Goal: Task Accomplishment & Management: Complete application form

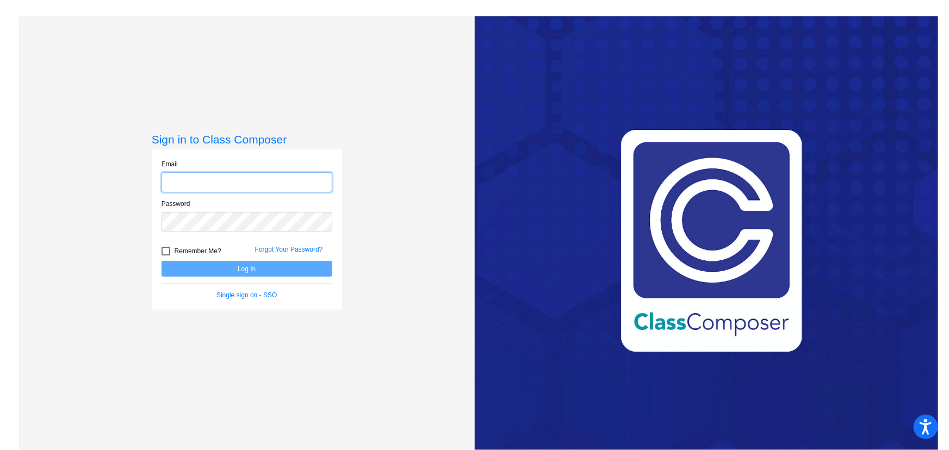
type input "[EMAIL_ADDRESS][DOMAIN_NAME]"
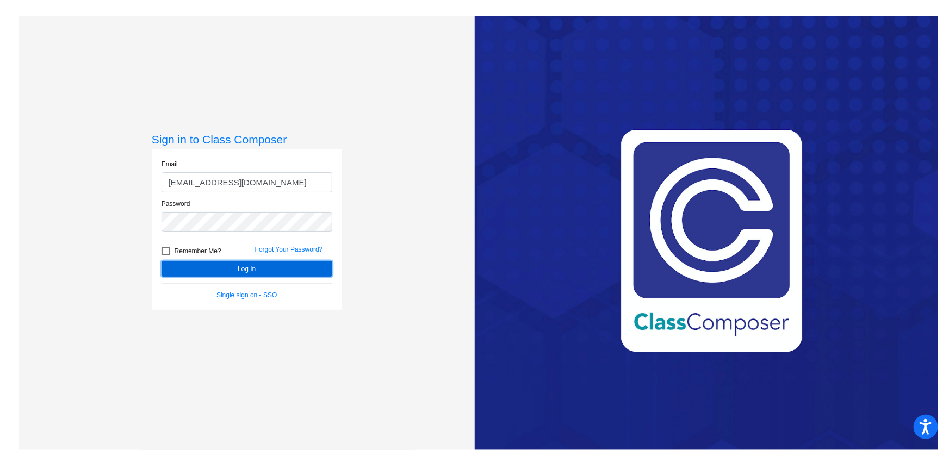
click at [238, 270] on button "Log In" at bounding box center [247, 269] width 171 height 16
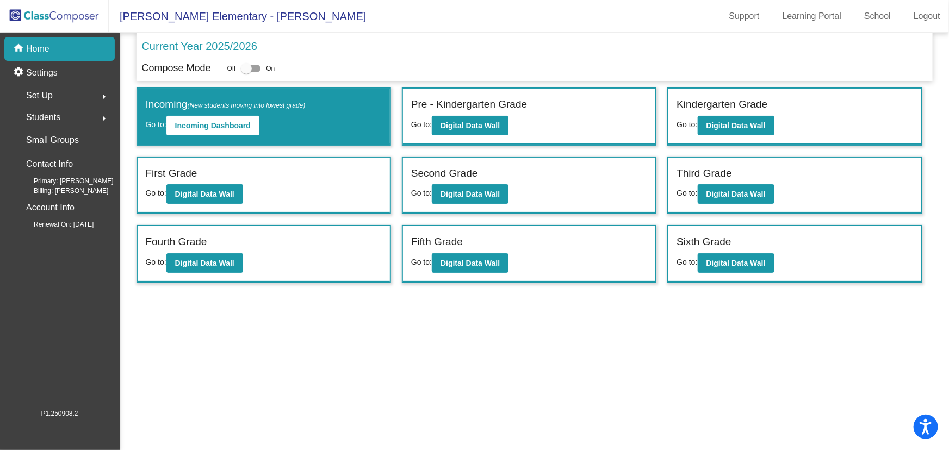
click at [95, 118] on button "arrow_right" at bounding box center [104, 118] width 22 height 22
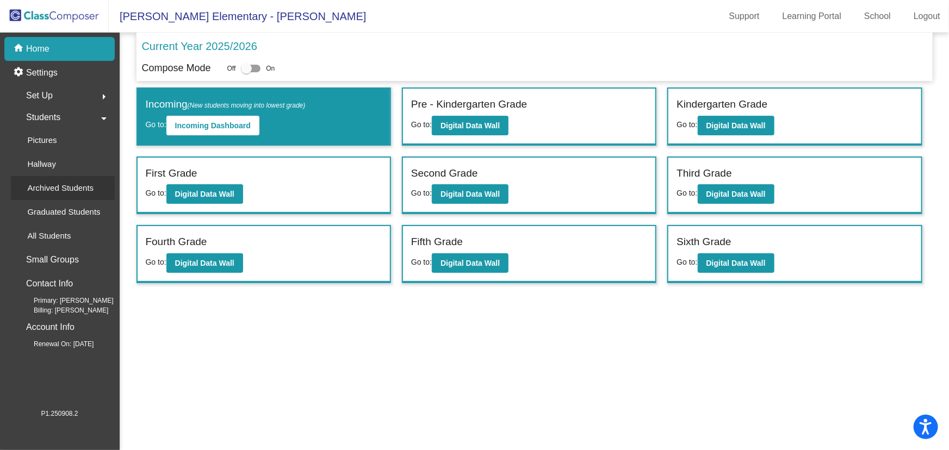
click at [60, 194] on p "Archived Students" at bounding box center [60, 188] width 66 height 13
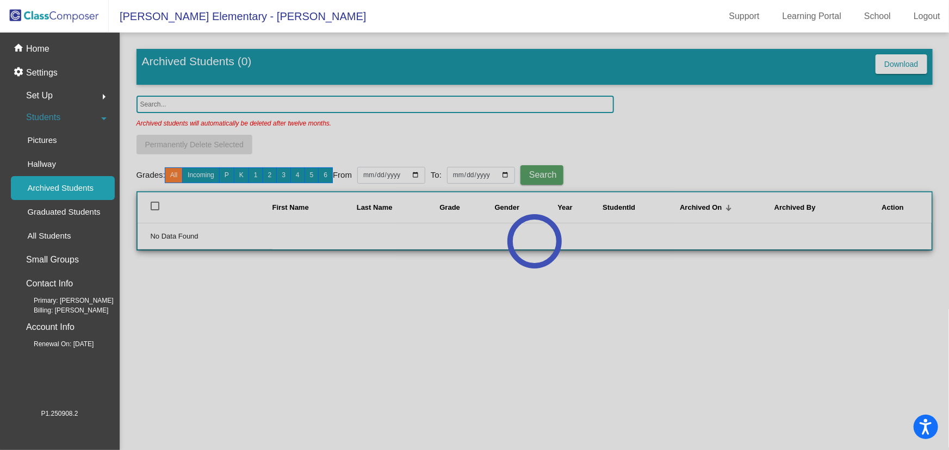
click at [187, 104] on div at bounding box center [535, 242] width 830 height 418
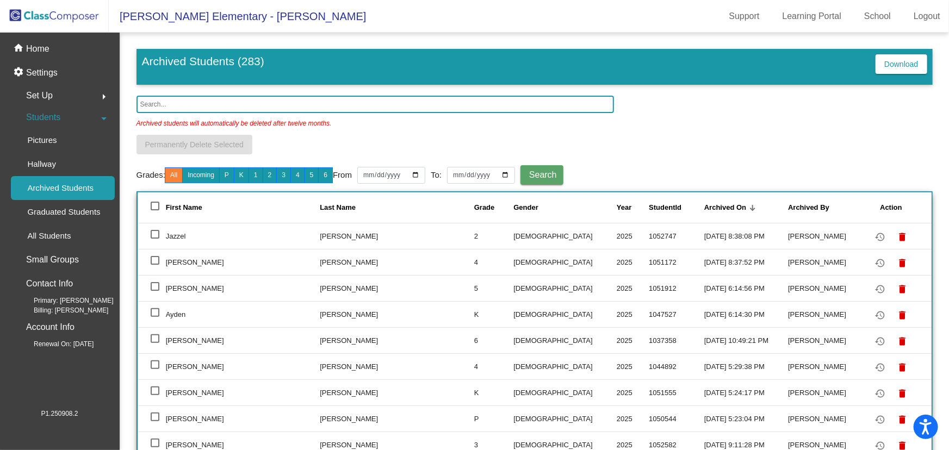
click at [187, 104] on input "text" at bounding box center [376, 104] width 478 height 17
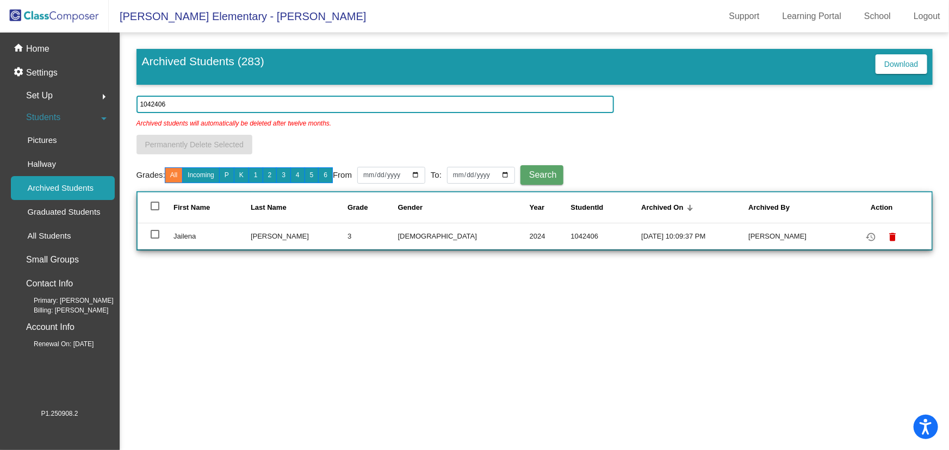
type input "1042406"
click at [149, 230] on td at bounding box center [156, 236] width 36 height 26
click at [154, 234] on div at bounding box center [155, 234] width 9 height 9
click at [154, 239] on input "select row 7" at bounding box center [154, 239] width 1 height 1
checkbox input "true"
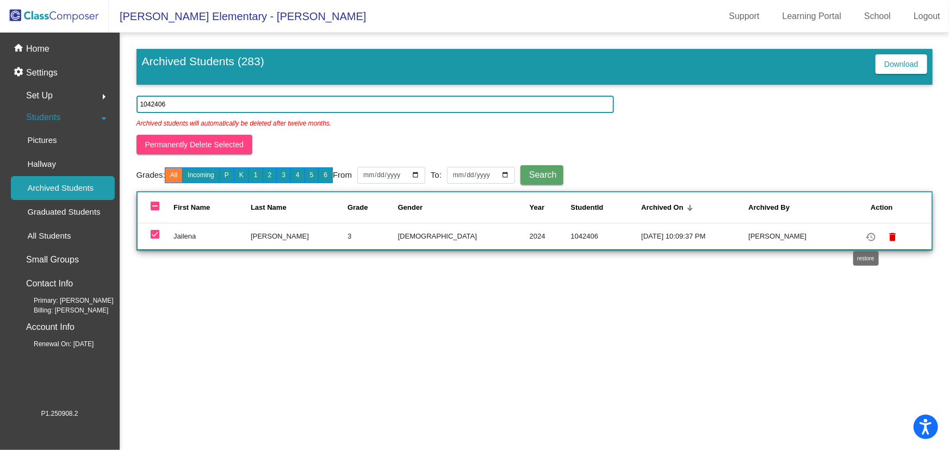
click at [867, 234] on mat-icon "restore" at bounding box center [870, 237] width 13 height 13
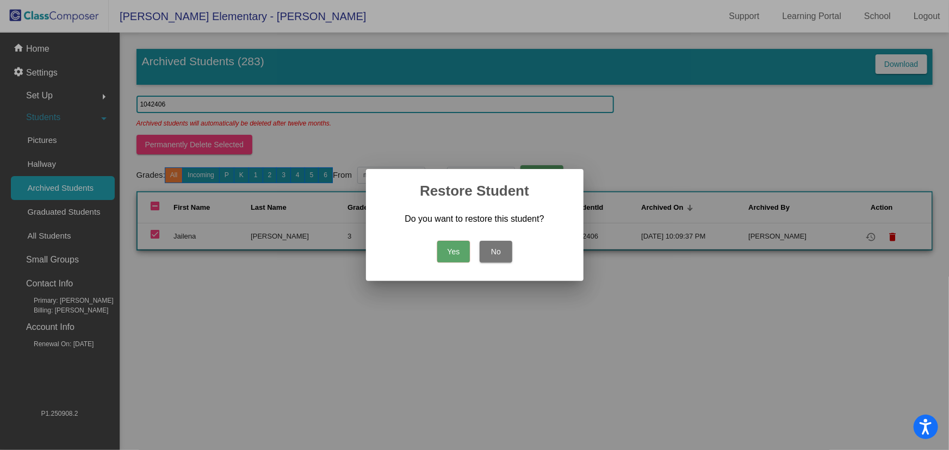
click at [448, 249] on button "Yes" at bounding box center [453, 252] width 33 height 22
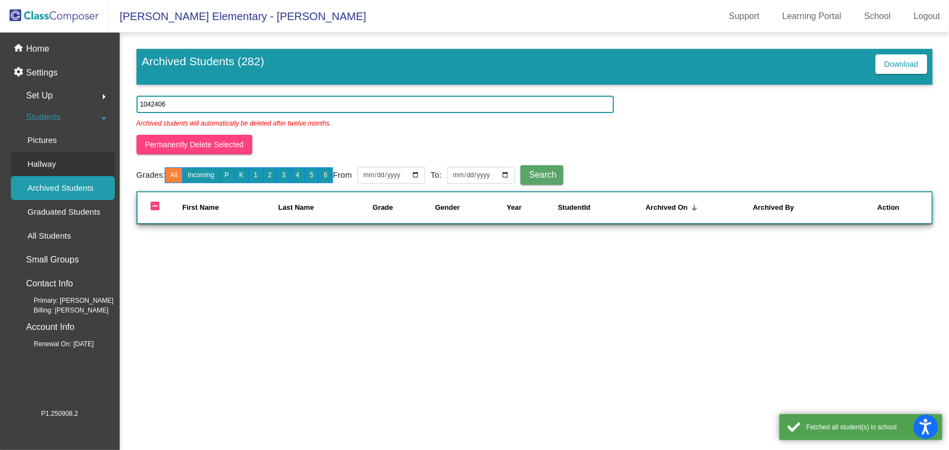
click at [54, 158] on p "Hallway" at bounding box center [41, 164] width 29 height 13
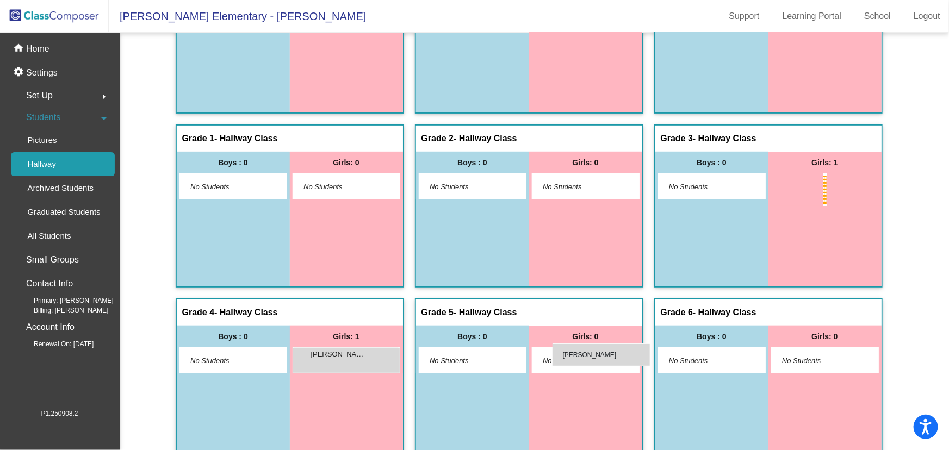
scroll to position [109, 0]
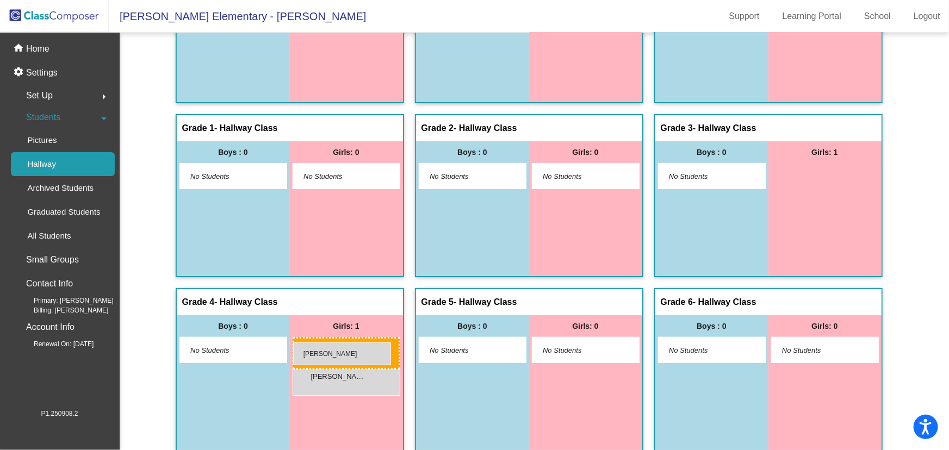
drag, startPoint x: 817, startPoint y: 184, endPoint x: 293, endPoint y: 343, distance: 547.3
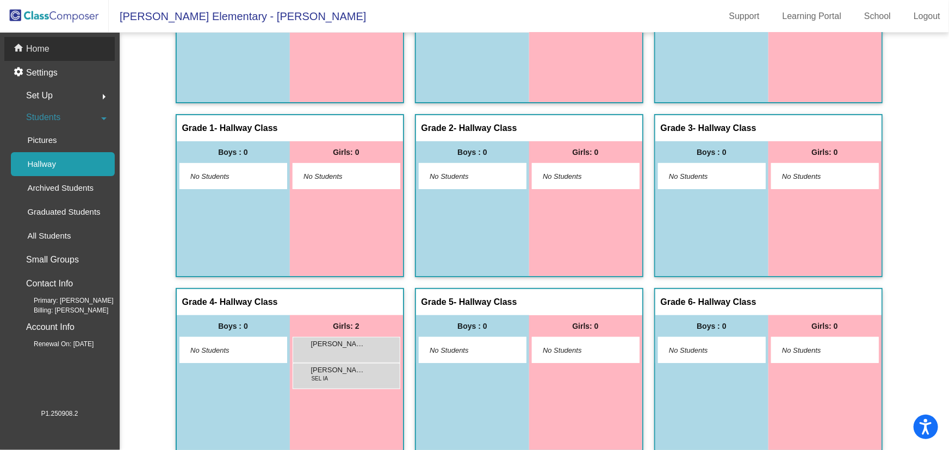
click at [40, 49] on p "Home" at bounding box center [37, 48] width 23 height 13
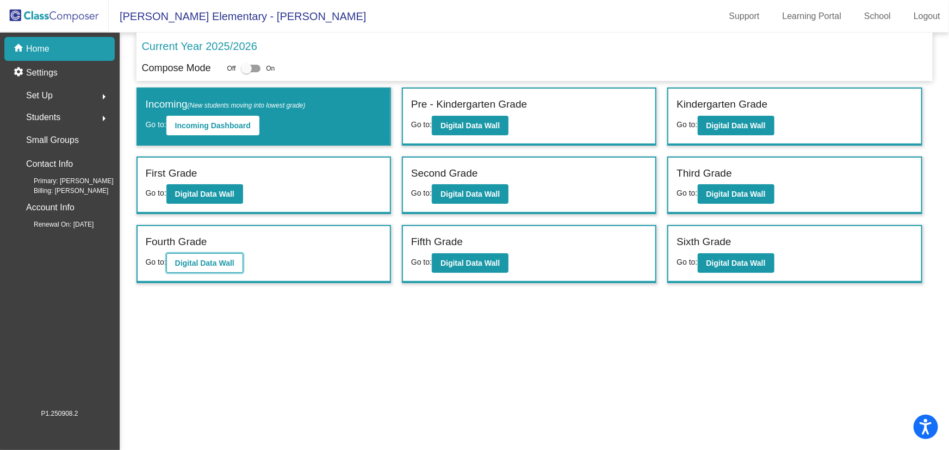
click at [217, 254] on button "Digital Data Wall" at bounding box center [204, 264] width 77 height 20
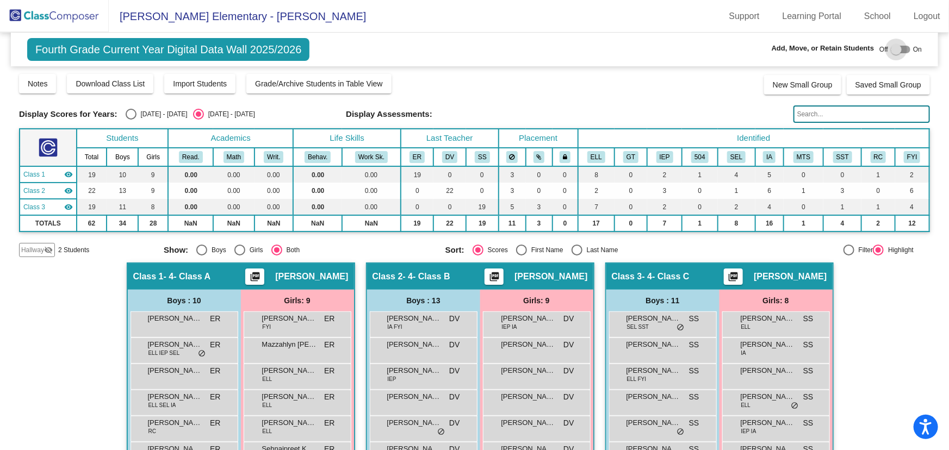
click at [893, 51] on div at bounding box center [896, 49] width 11 height 11
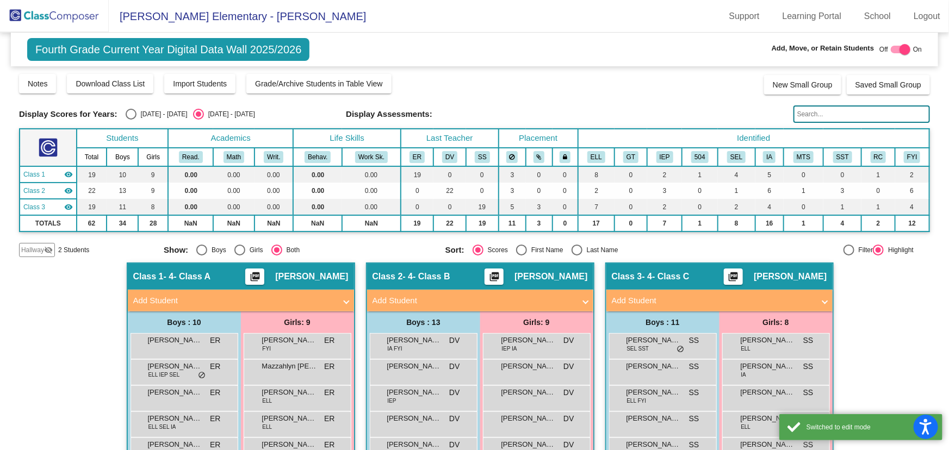
click at [40, 250] on span "Hallway" at bounding box center [32, 250] width 23 height 10
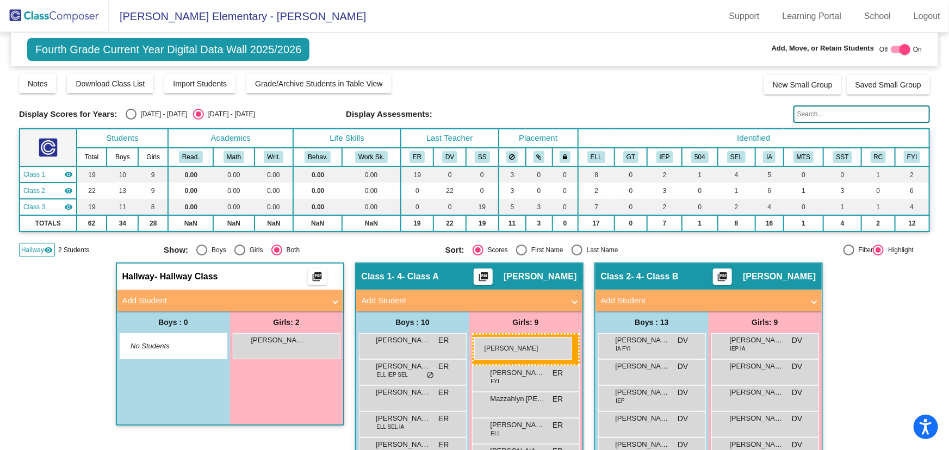
drag, startPoint x: 270, startPoint y: 367, endPoint x: 474, endPoint y: 337, distance: 206.2
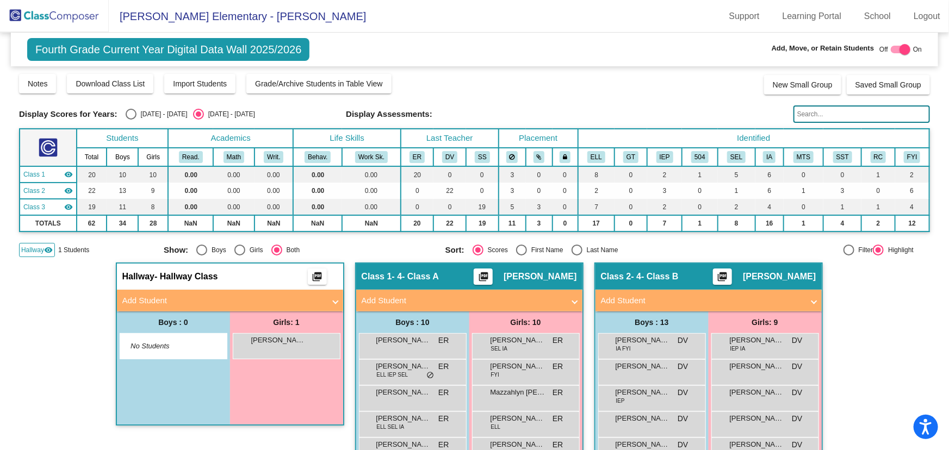
click at [902, 44] on div at bounding box center [905, 49] width 11 height 11
checkbox input "false"
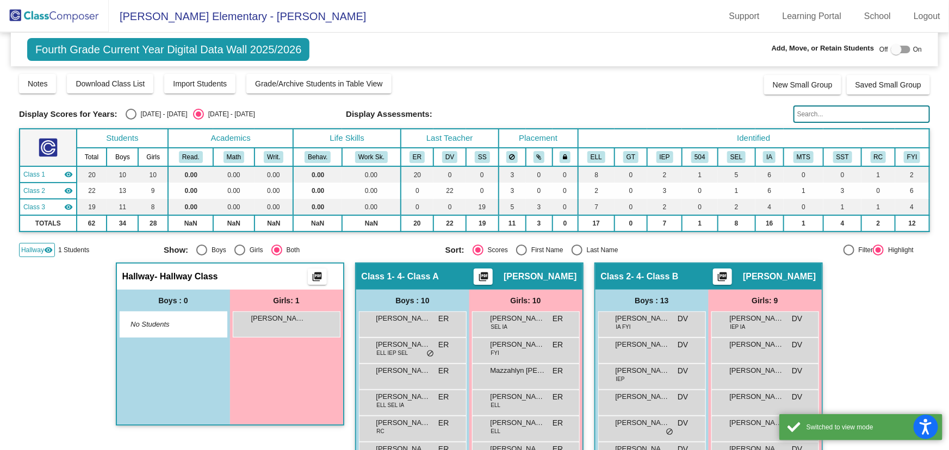
click at [36, 249] on span "Hallway" at bounding box center [32, 250] width 23 height 10
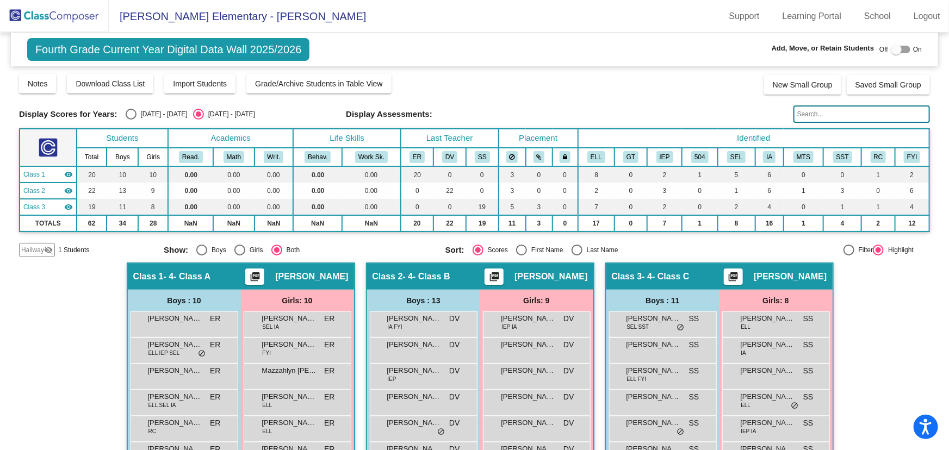
click at [66, 16] on img at bounding box center [54, 16] width 109 height 32
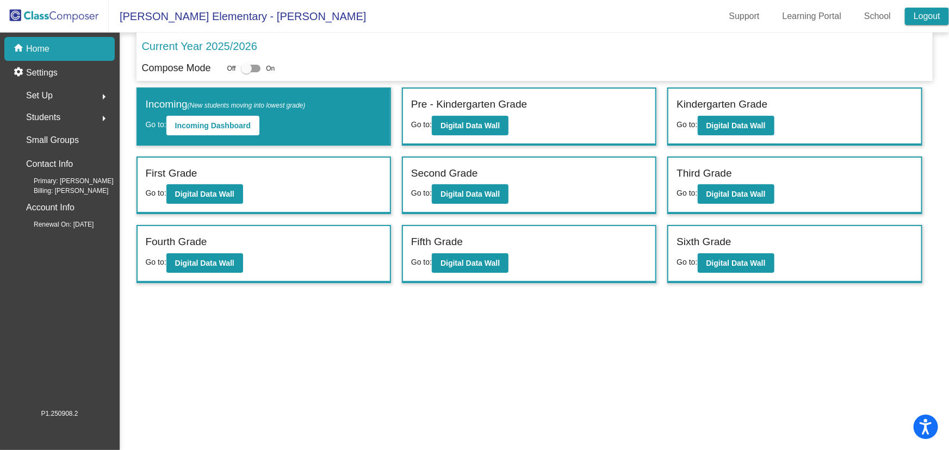
click at [929, 18] on link "Logout" at bounding box center [927, 16] width 44 height 17
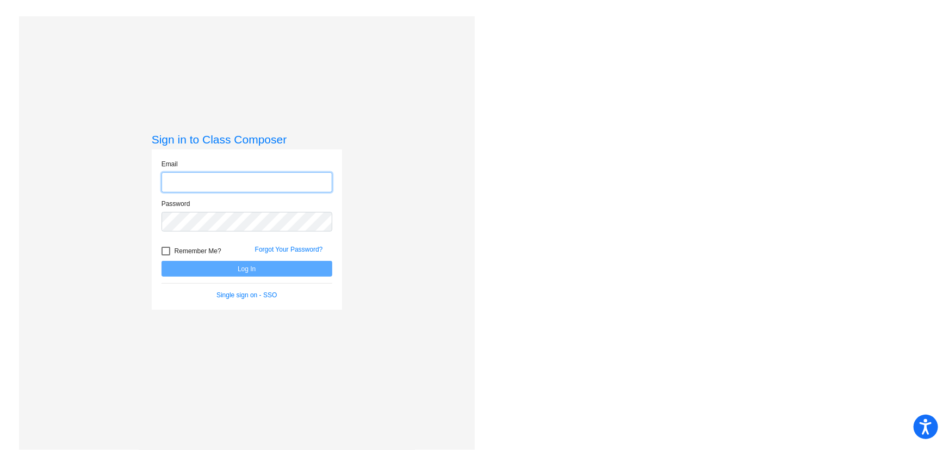
type input "[EMAIL_ADDRESS][DOMAIN_NAME]"
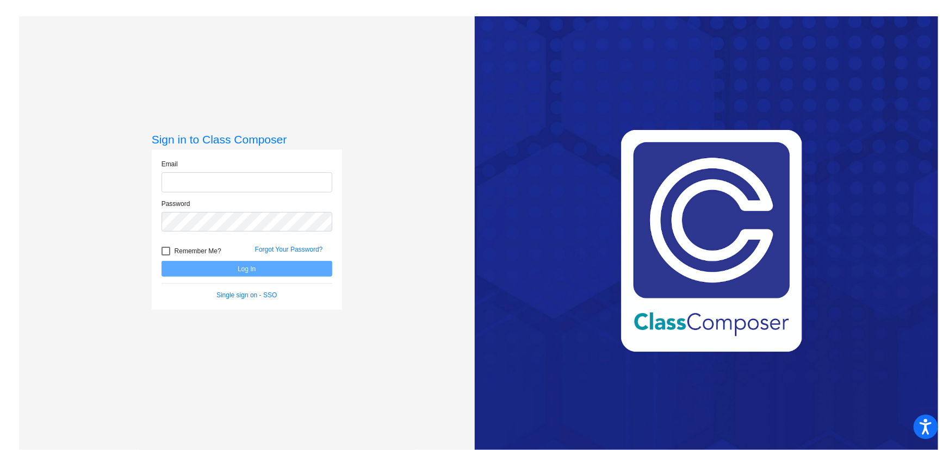
type input "[EMAIL_ADDRESS][DOMAIN_NAME]"
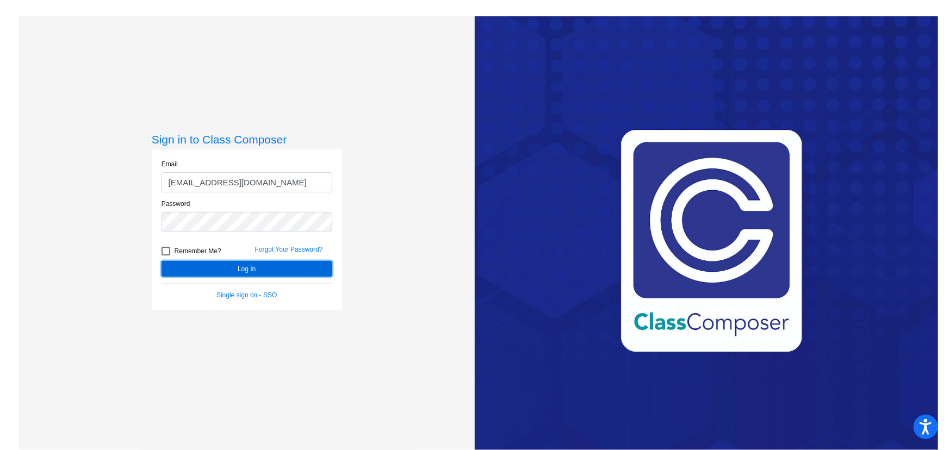
click at [214, 261] on button "Log In" at bounding box center [247, 269] width 171 height 16
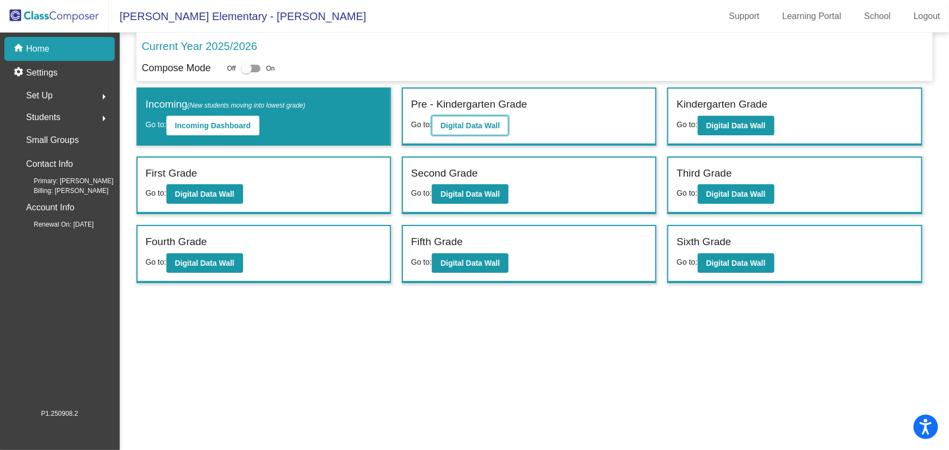
click at [478, 128] on b "Digital Data Wall" at bounding box center [470, 125] width 59 height 9
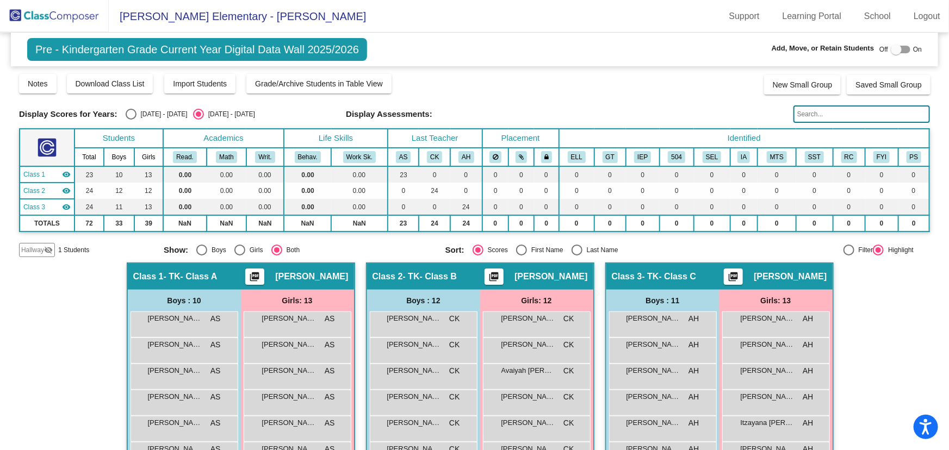
click at [894, 48] on div at bounding box center [896, 49] width 11 height 11
checkbox input "true"
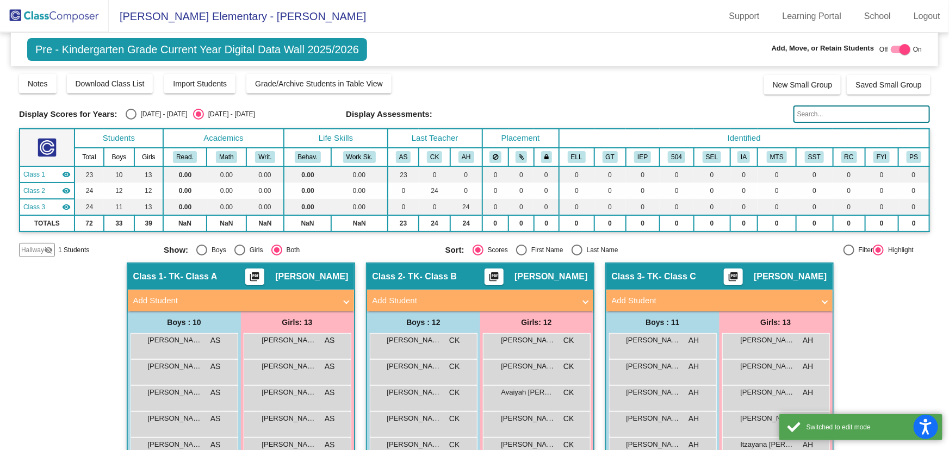
click at [446, 296] on mat-panel-title "Add Student" at bounding box center [474, 301] width 202 height 13
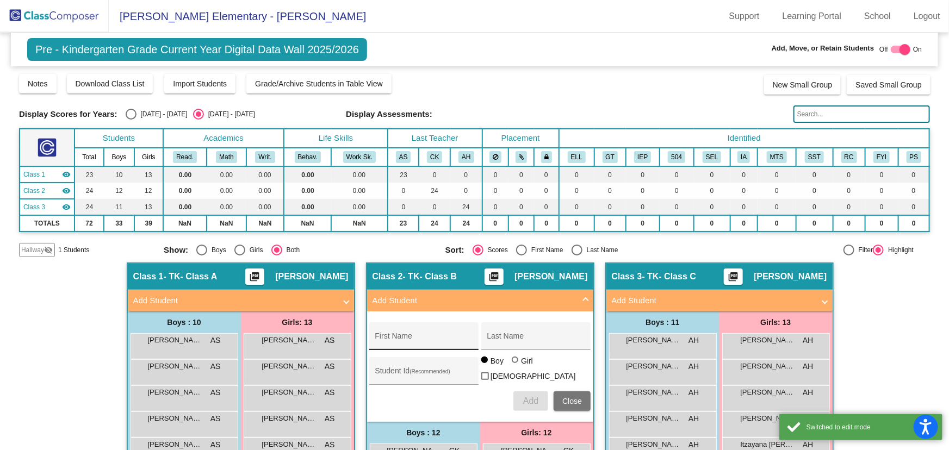
click at [410, 333] on div "First Name" at bounding box center [424, 340] width 98 height 22
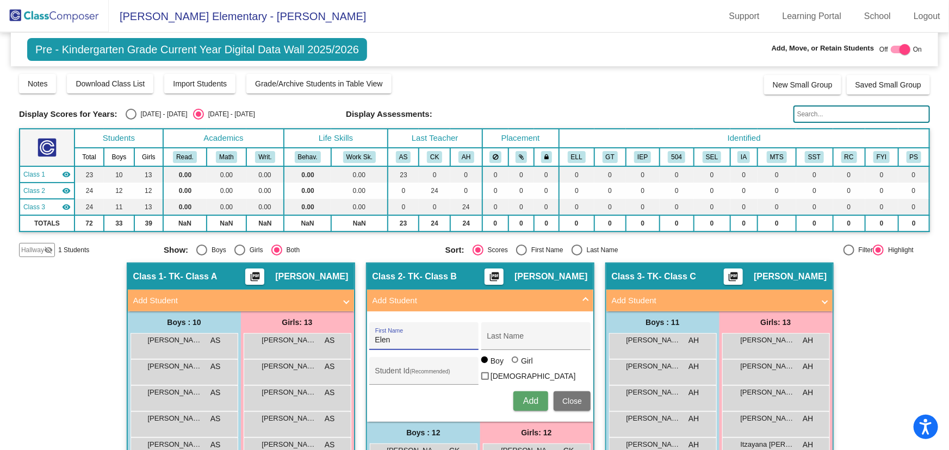
type input "Elen"
type input "Romero Rueda"
type input "1054509"
click at [529, 397] on span "Add" at bounding box center [530, 401] width 15 height 9
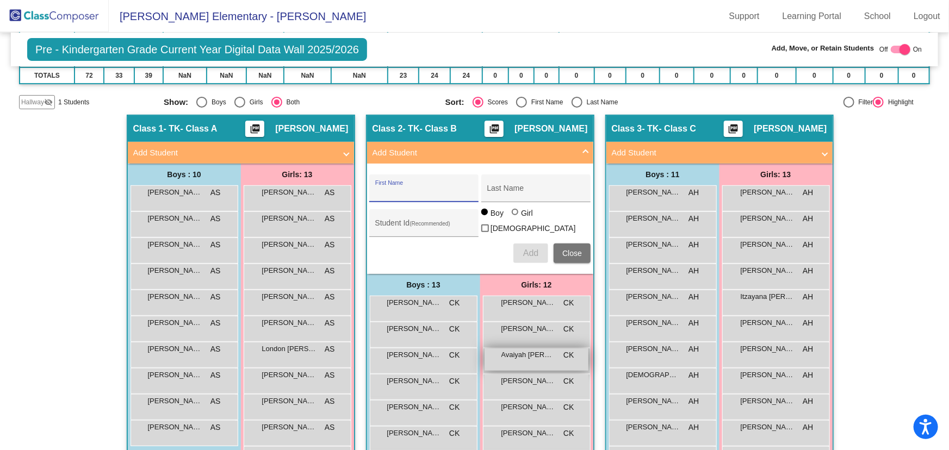
scroll to position [247, 0]
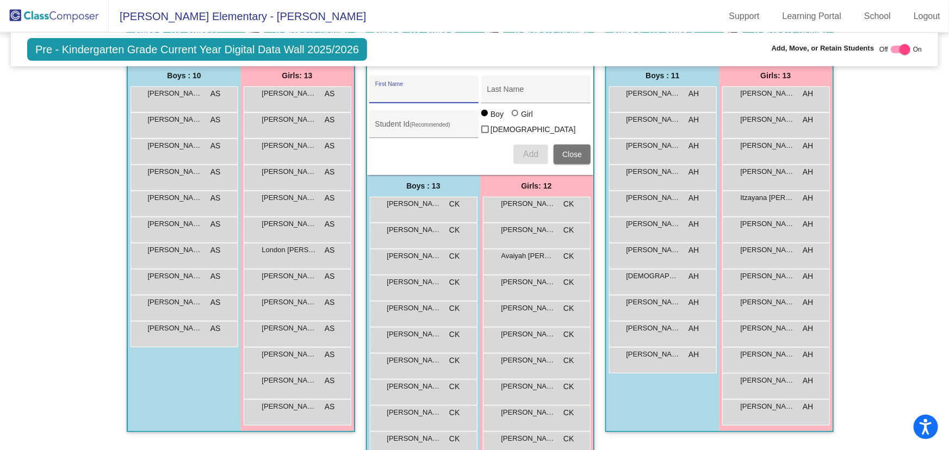
click at [566, 150] on span "Close" at bounding box center [573, 154] width 20 height 9
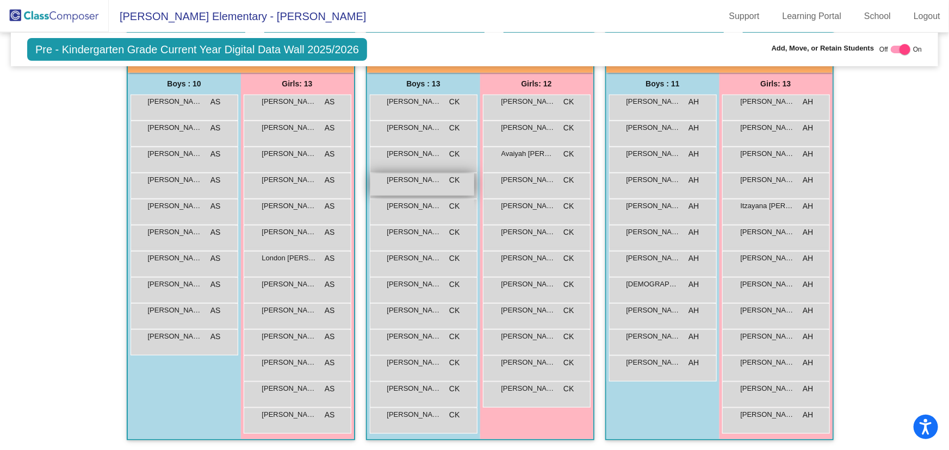
click at [419, 186] on div "Elen Romero Rueda CK lock do_not_disturb_alt" at bounding box center [422, 185] width 104 height 22
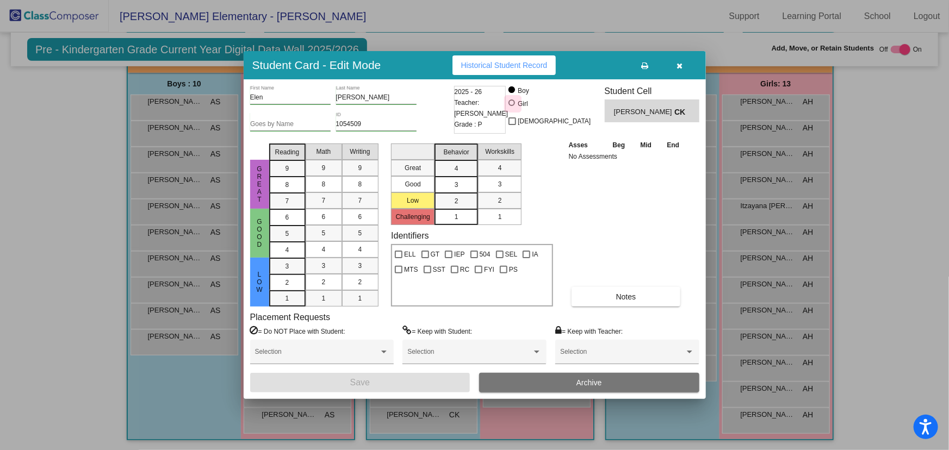
click at [515, 101] on div at bounding box center [512, 103] width 7 height 7
click at [513, 108] on input "Girl" at bounding box center [512, 108] width 1 height 1
radio input "true"
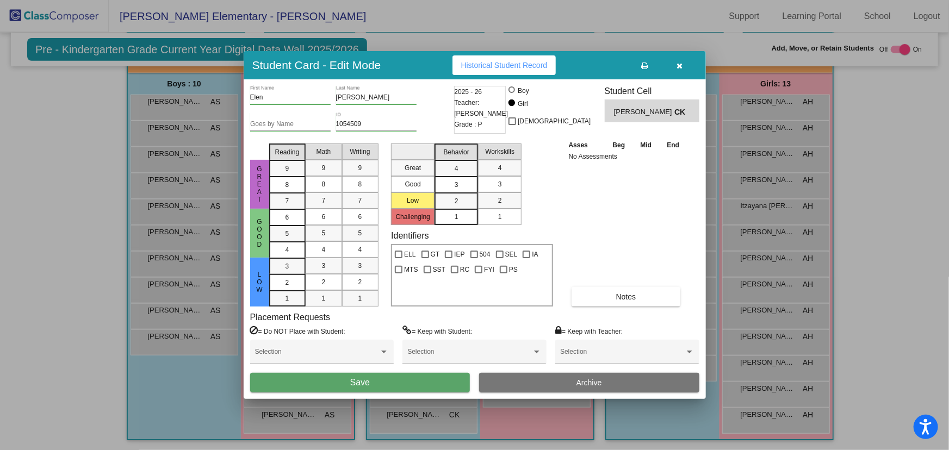
click at [442, 384] on button "Save" at bounding box center [360, 383] width 220 height 20
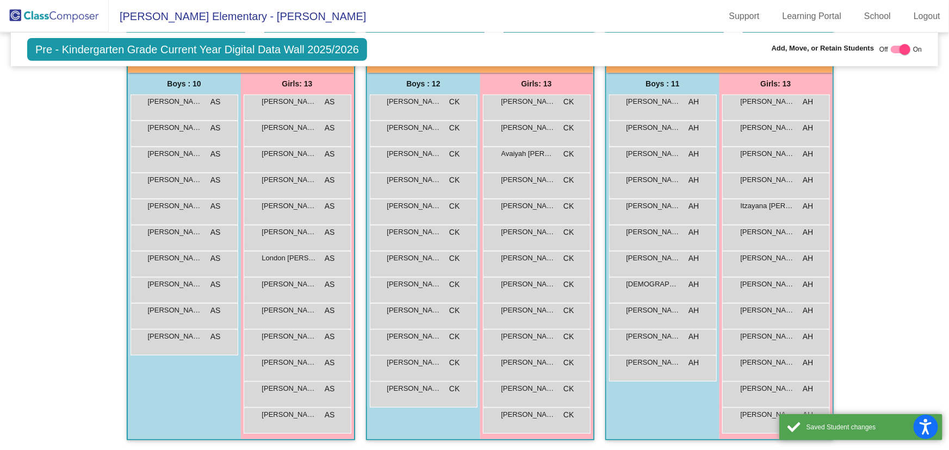
click at [858, 209] on div "Hallway - Hallway Class picture_as_pdf Add Student First Name Last Name Student…" at bounding box center [474, 238] width 911 height 428
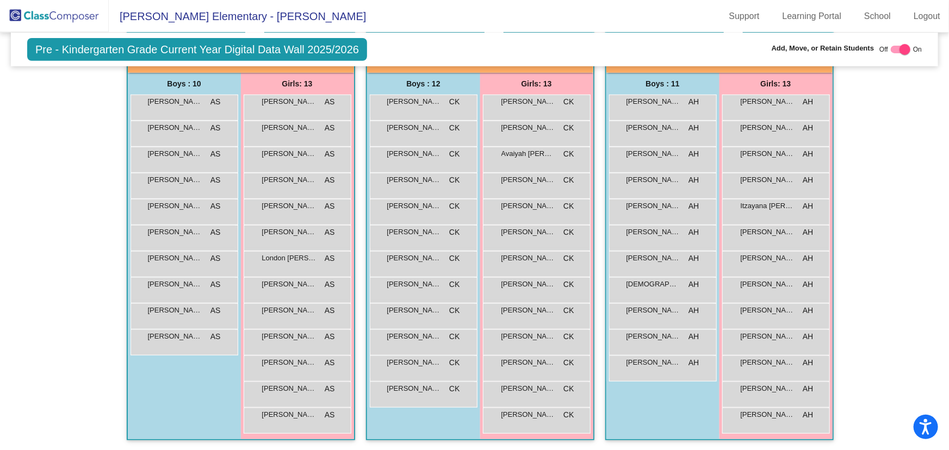
drag, startPoint x: 88, startPoint y: 14, endPoint x: 119, endPoint y: 5, distance: 32.1
click at [88, 14] on img at bounding box center [54, 16] width 109 height 32
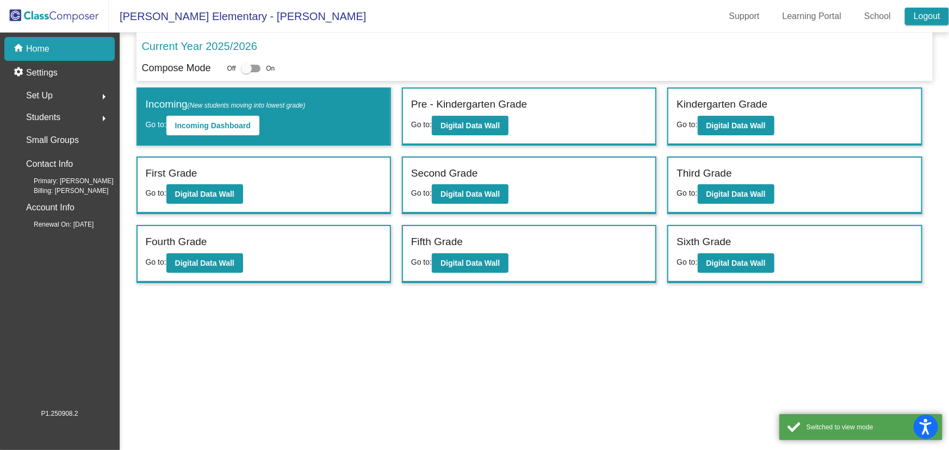
click at [934, 19] on link "Logout" at bounding box center [927, 16] width 44 height 17
